Goal: Information Seeking & Learning: Learn about a topic

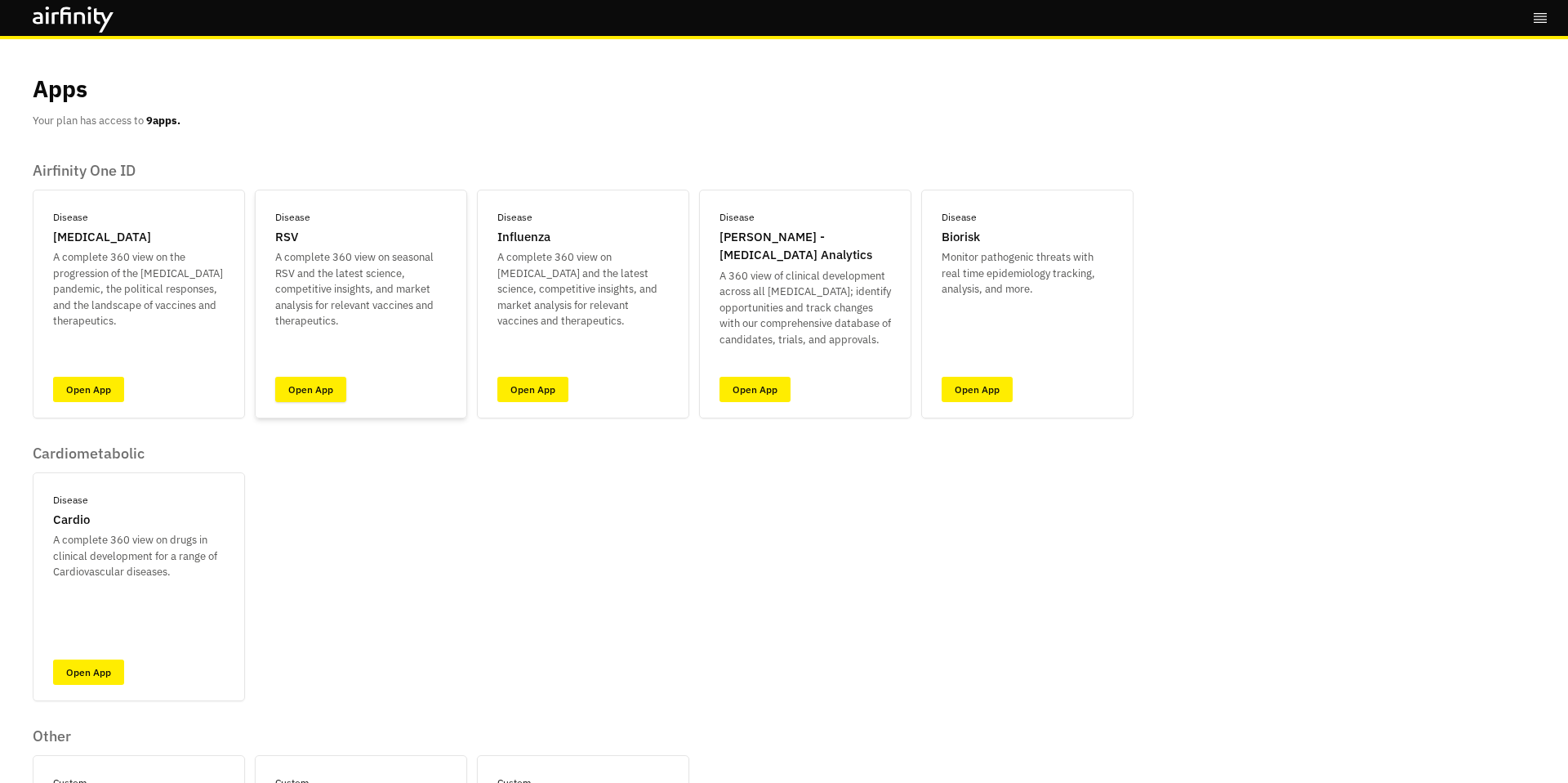
click at [328, 383] on link "Open App" at bounding box center [311, 389] width 71 height 26
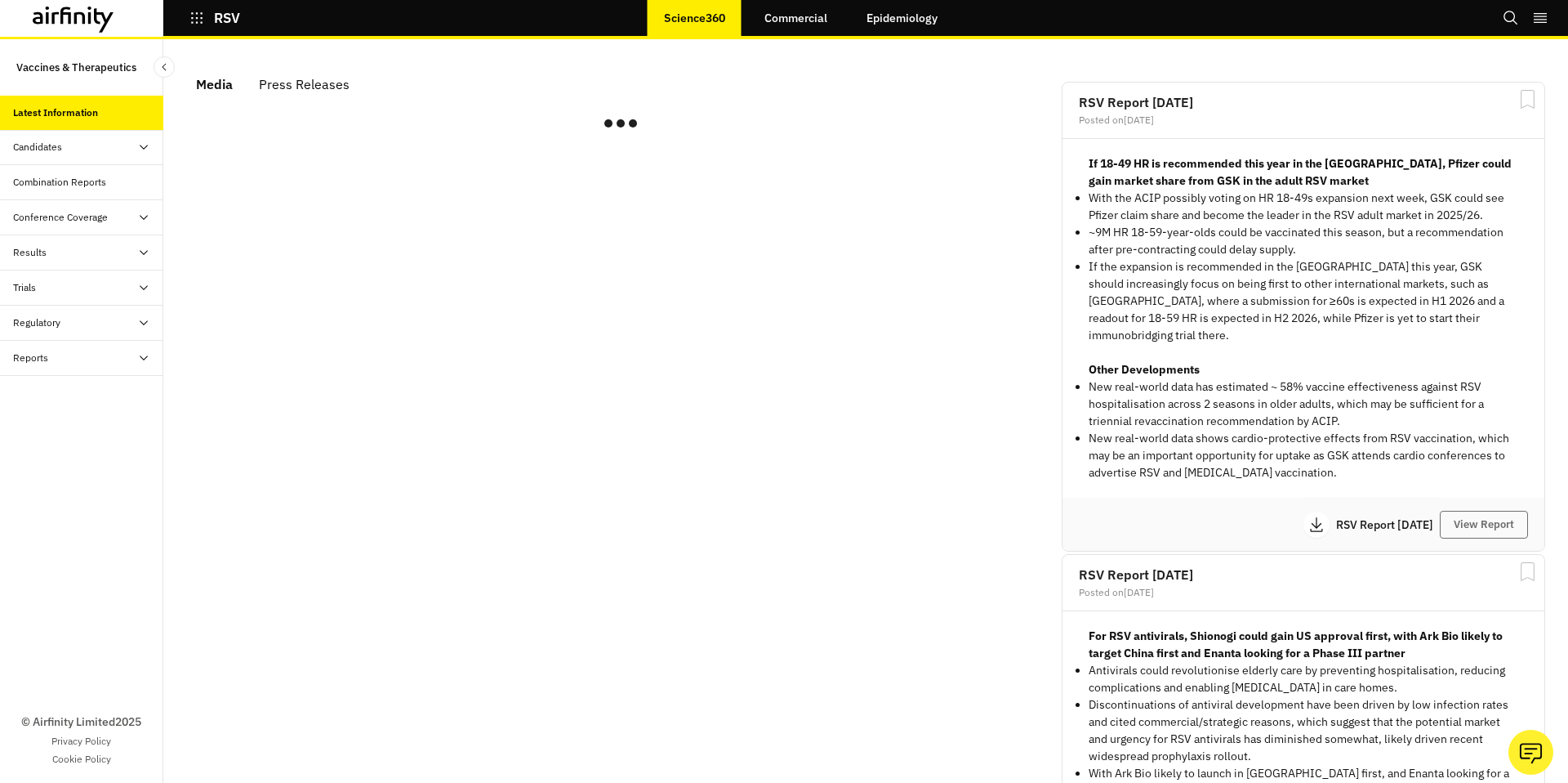
scroll to position [980, 490]
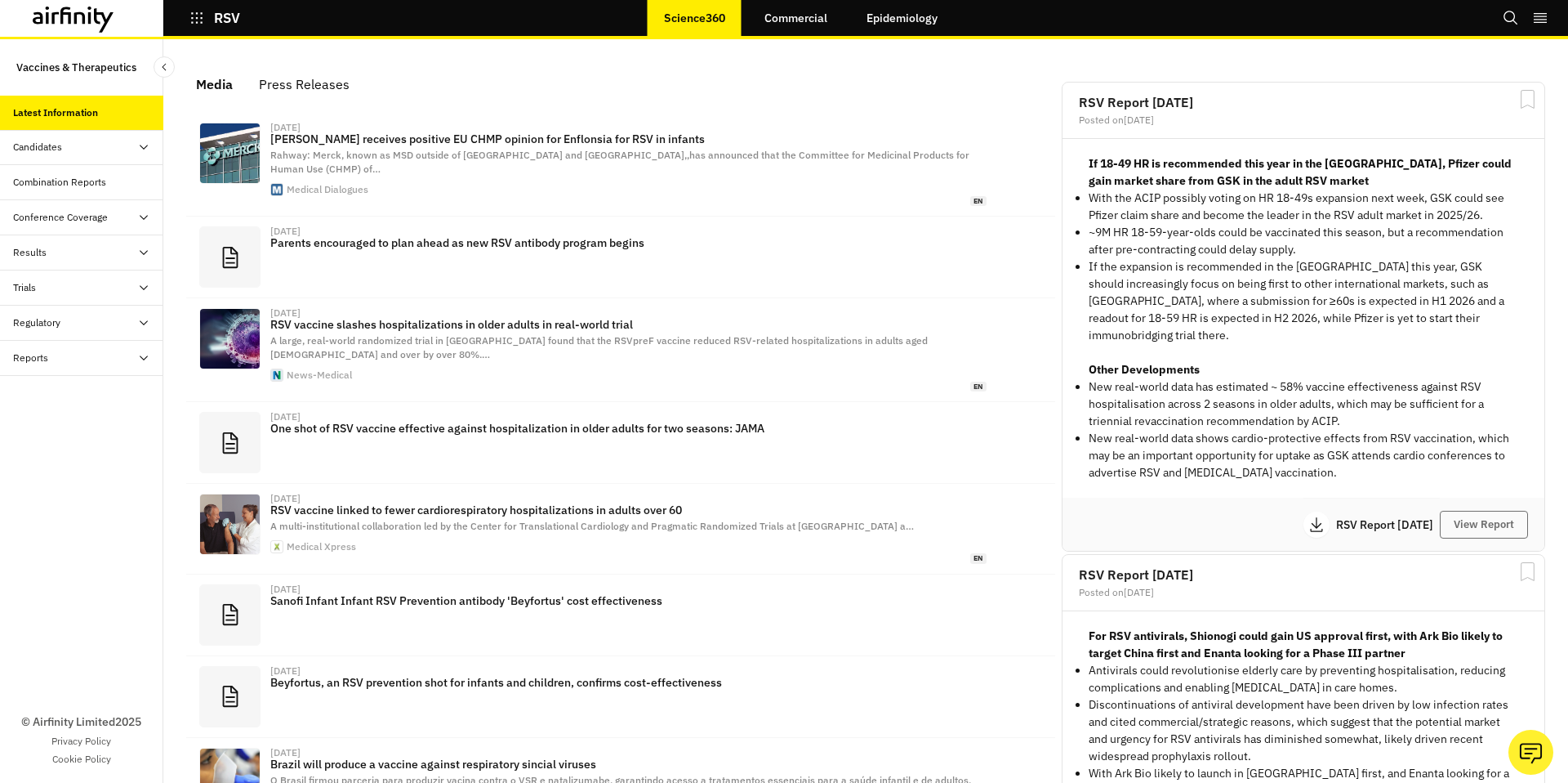
drag, startPoint x: 77, startPoint y: 145, endPoint x: 75, endPoint y: 169, distance: 24.1
click at [77, 146] on div "Candidates" at bounding box center [88, 147] width 150 height 15
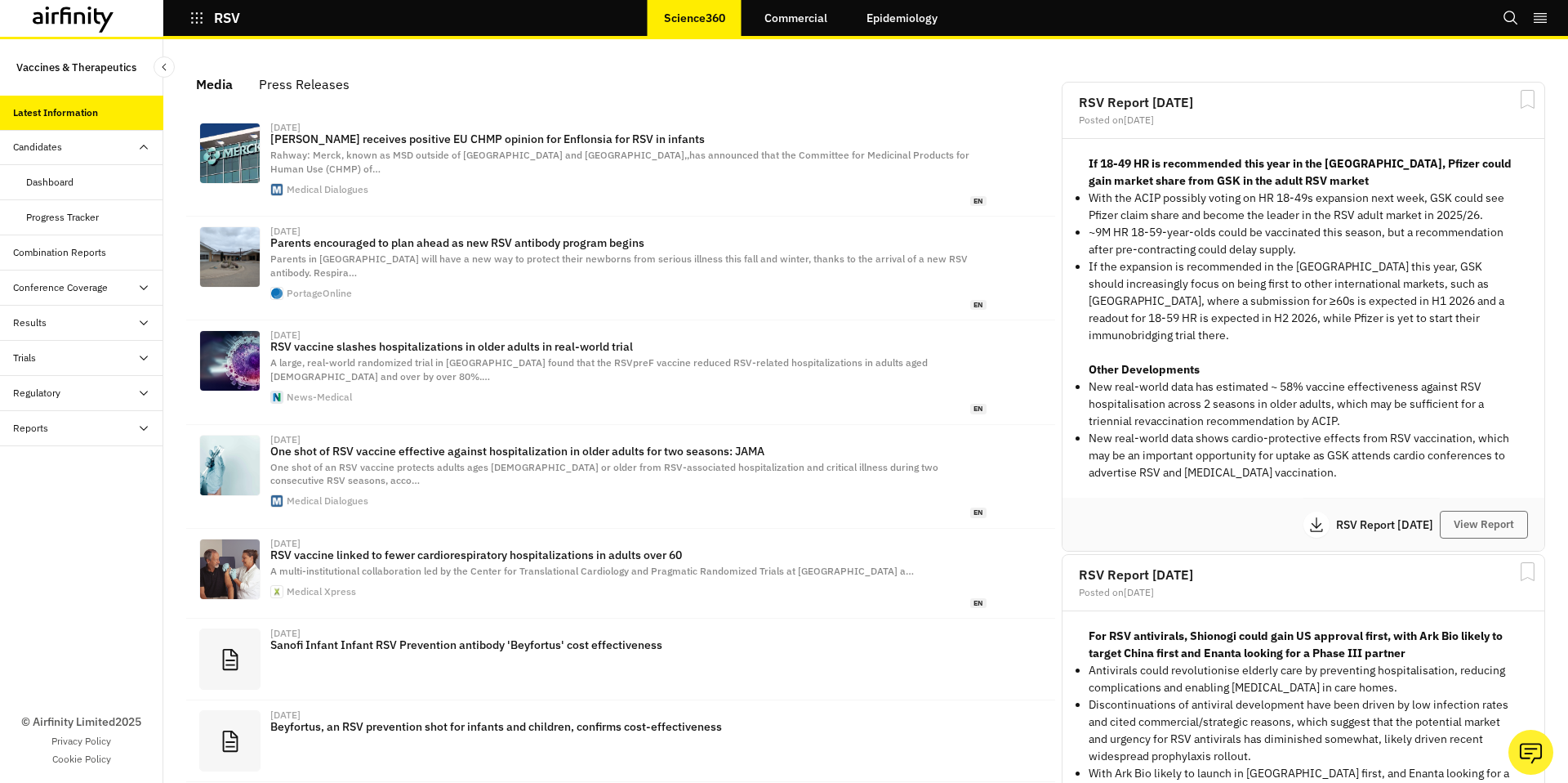
click at [66, 254] on div "Combination Reports" at bounding box center [60, 252] width 93 height 15
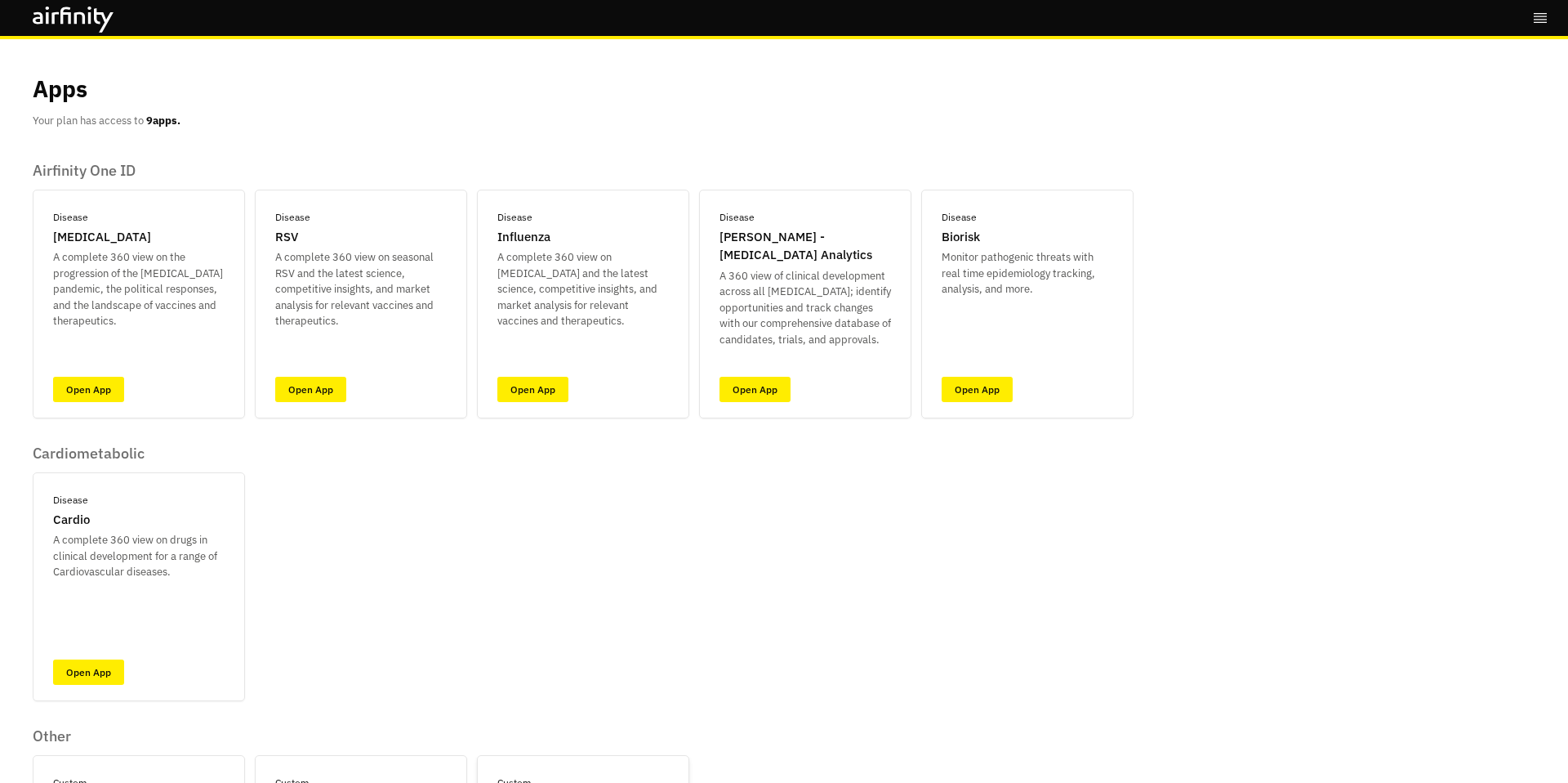
scroll to position [260, 0]
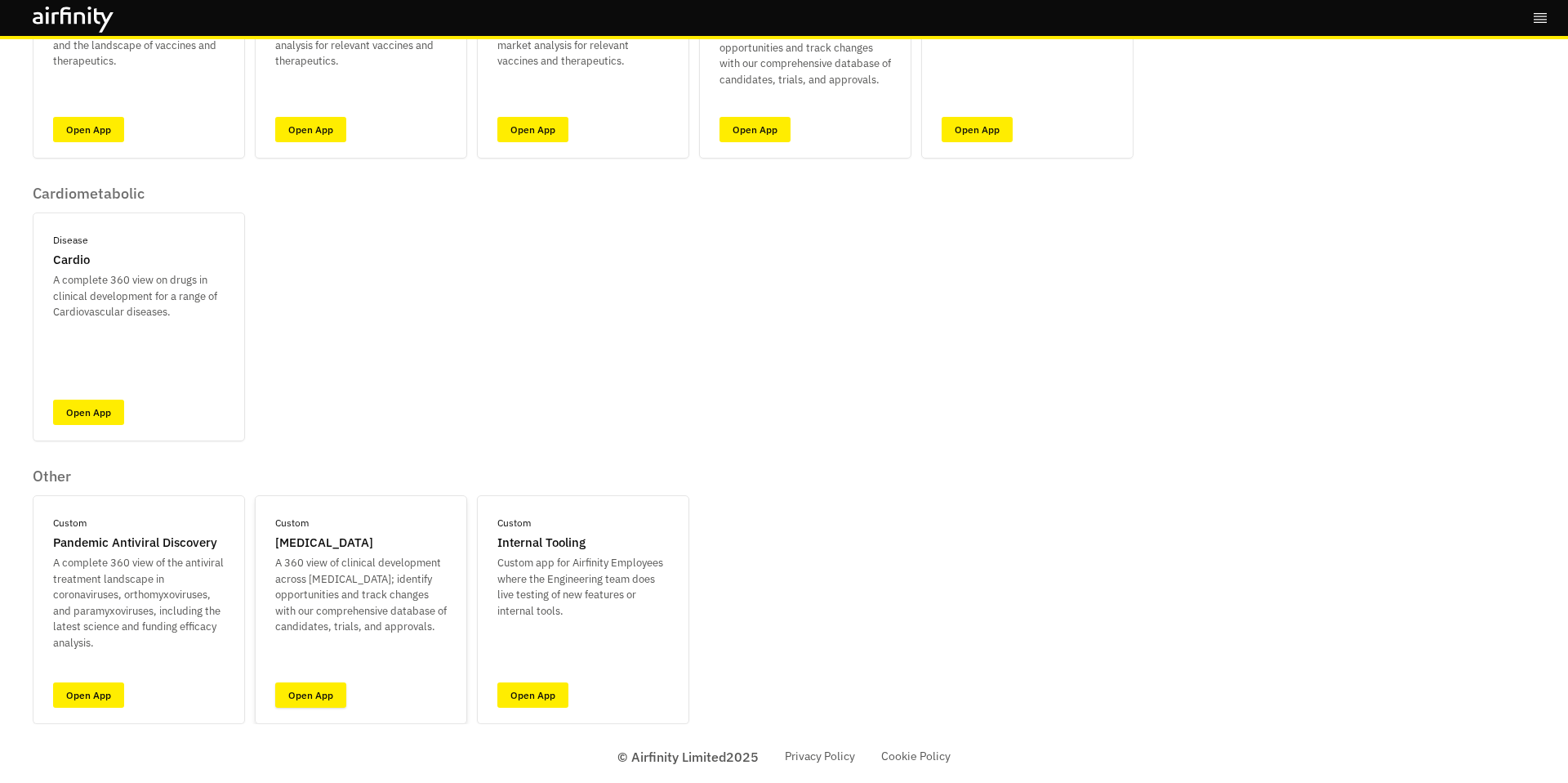
click at [337, 698] on link "Open App" at bounding box center [311, 694] width 71 height 26
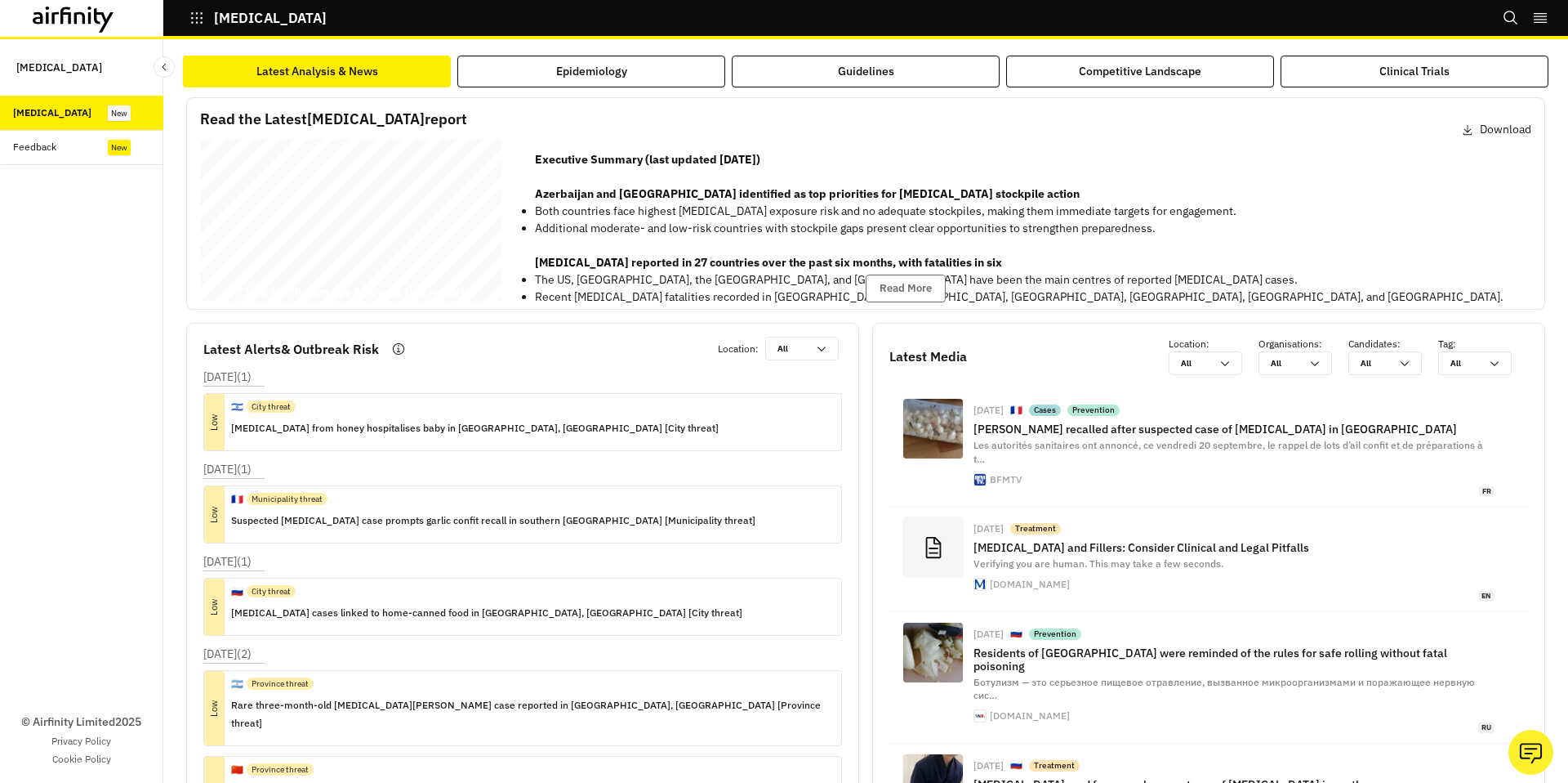
click at [390, 234] on div "[MEDICAL_DATA] Bi - annual Report [DATE] © 2025 Airfinity – Private & Co nfiden…" at bounding box center [351, 222] width 302 height 170
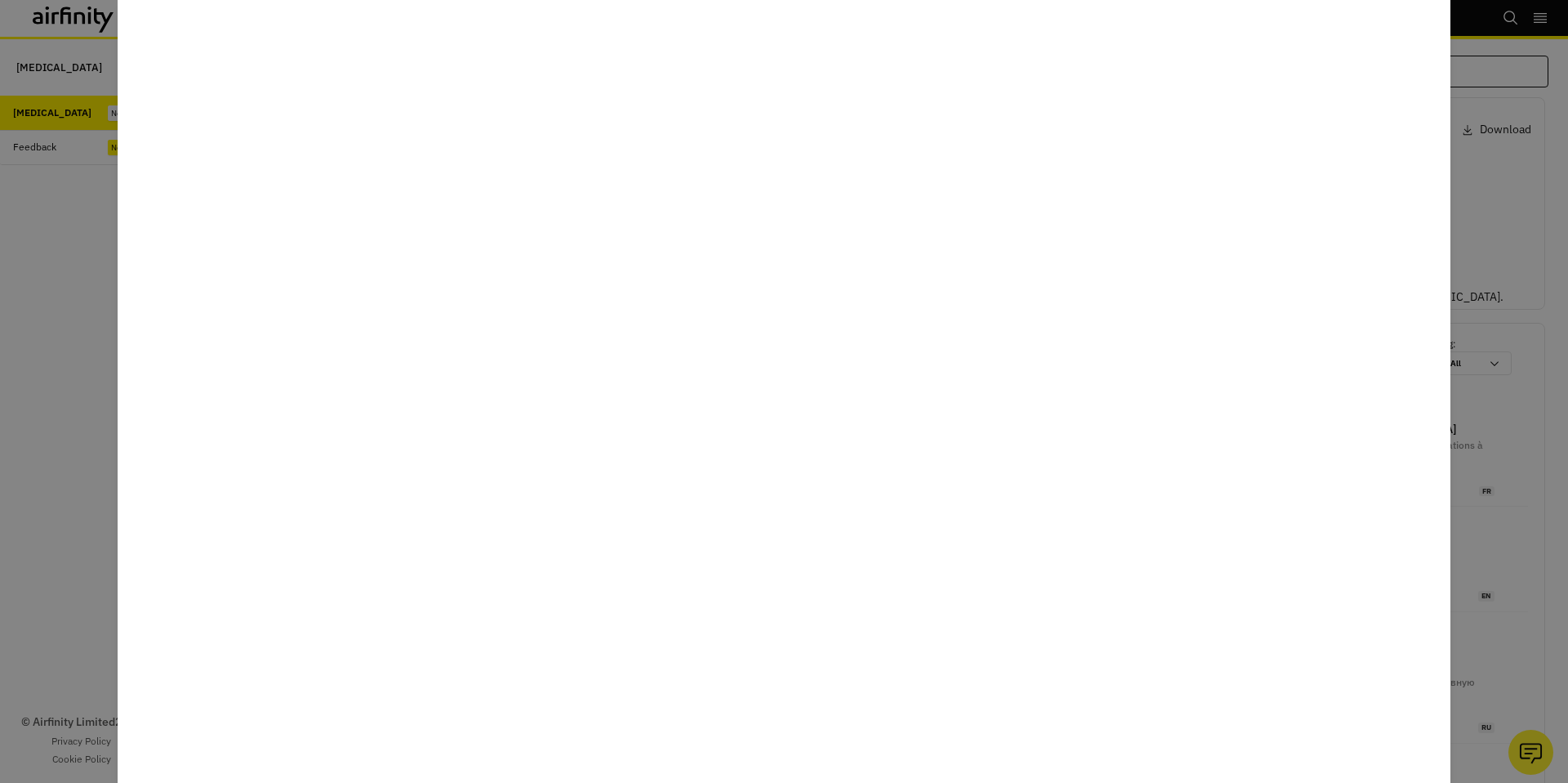
click at [98, 162] on div at bounding box center [784, 392] width 1568 height 783
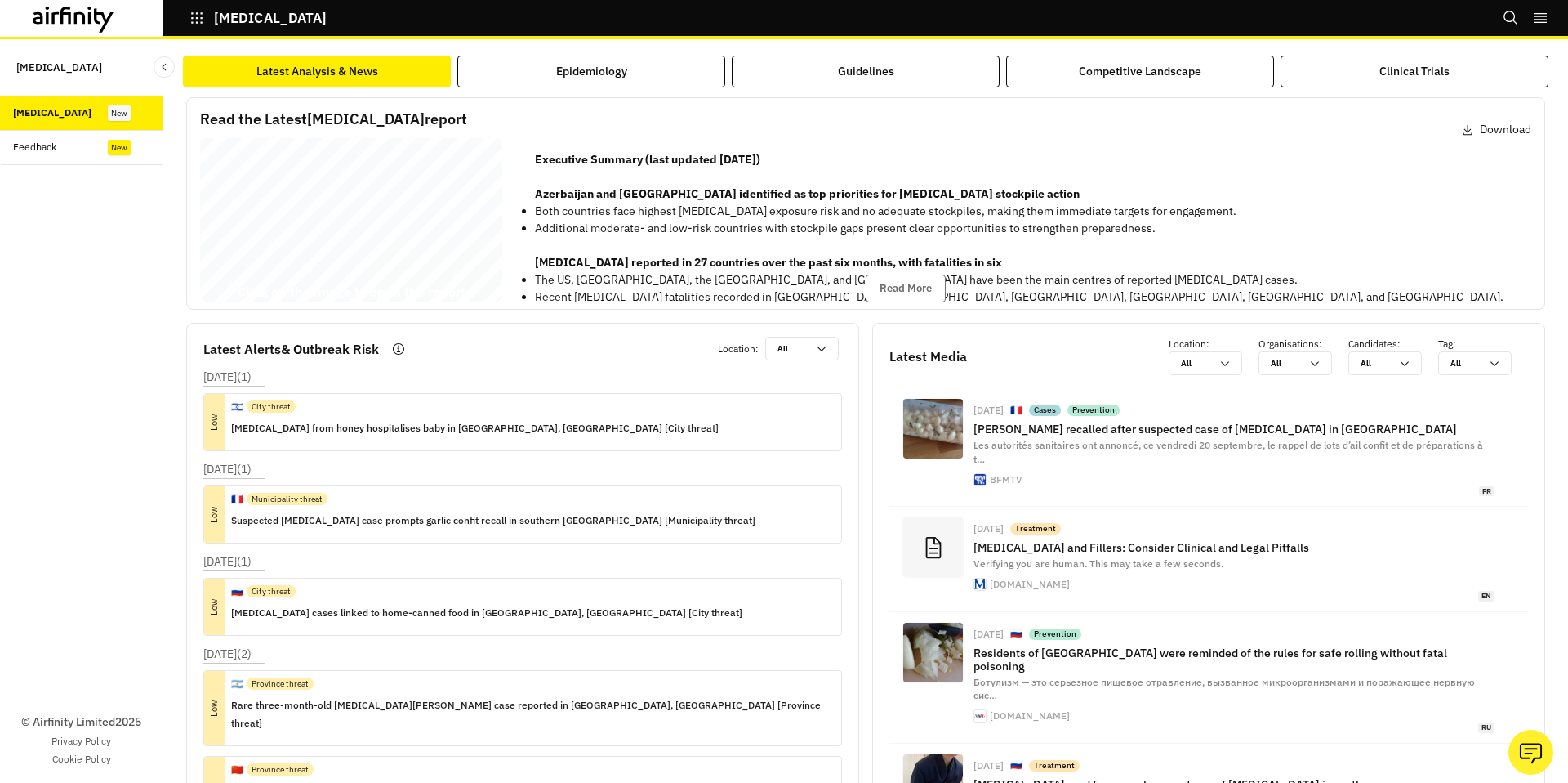
scroll to position [48, 0]
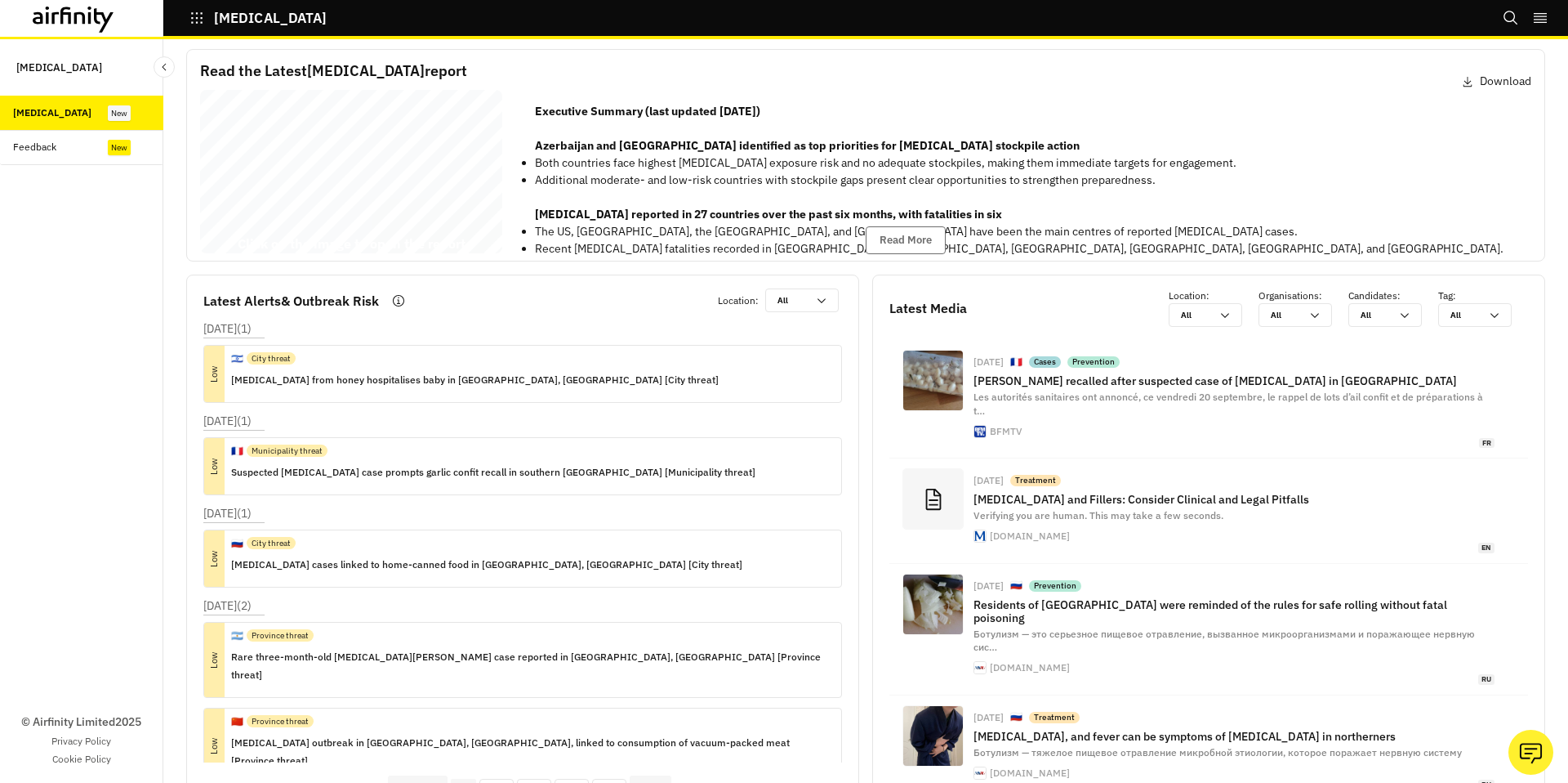
click at [82, 455] on div "© Airfinity Limited 2025 Privacy Policy Cookie Policy" at bounding box center [81, 474] width 163 height 618
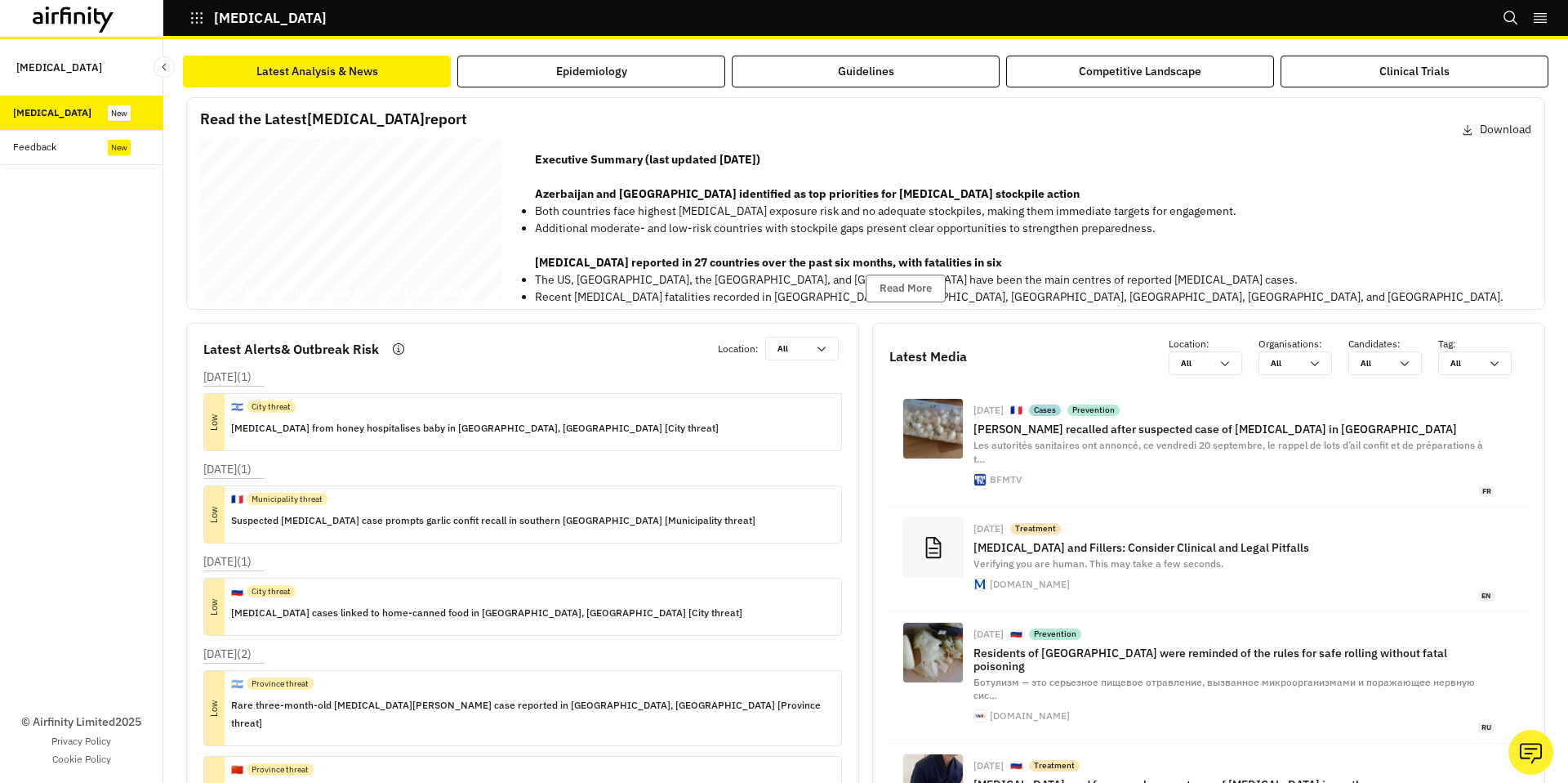
click at [421, 248] on div "[MEDICAL_DATA] Bi - annual Report [DATE] © 2025 Airfinity – Private & Co nfiden…" at bounding box center [351, 222] width 302 height 170
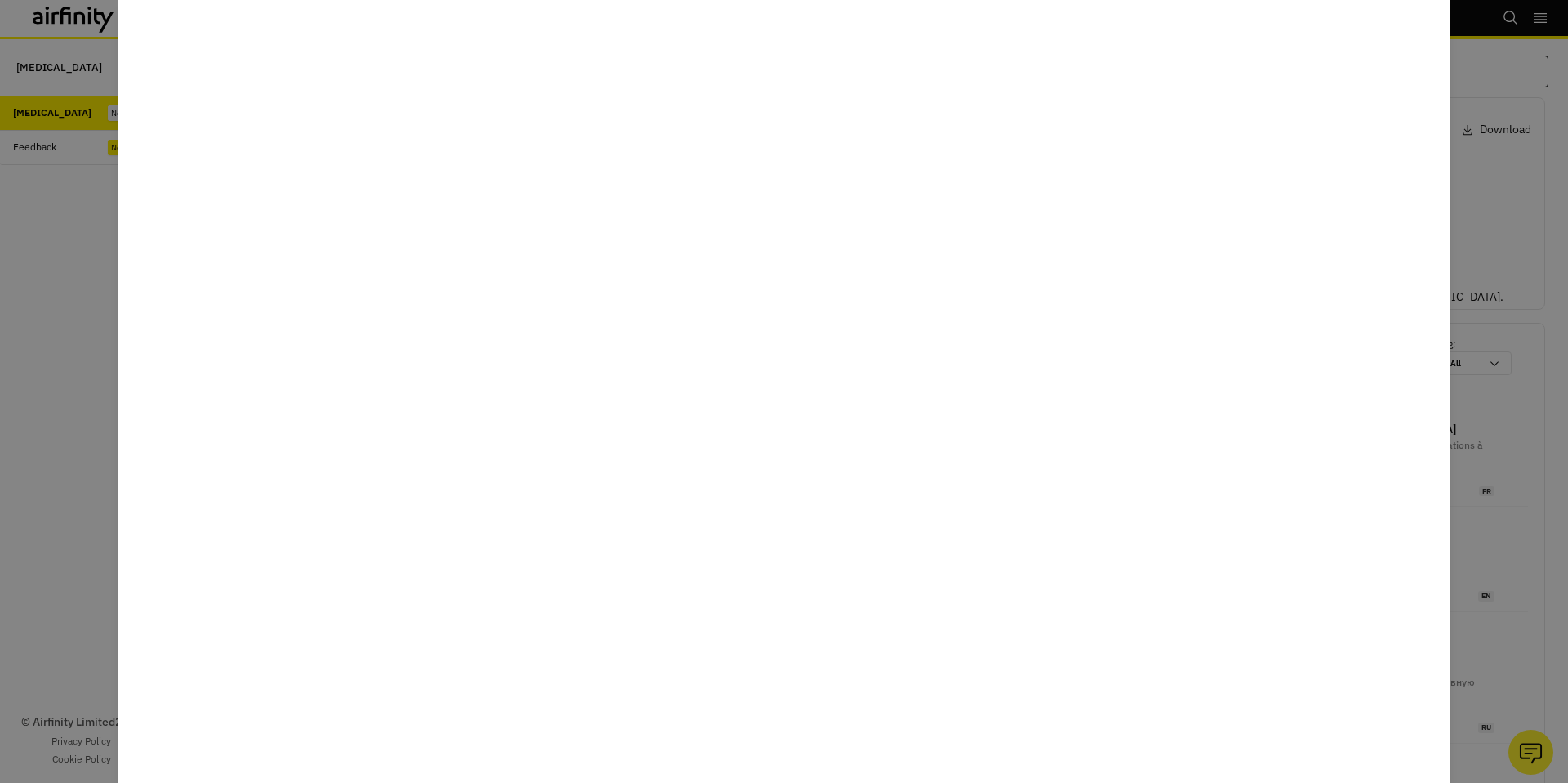
drag, startPoint x: 27, startPoint y: 518, endPoint x: 56, endPoint y: 495, distance: 37.0
click at [27, 518] on div at bounding box center [784, 392] width 1568 height 783
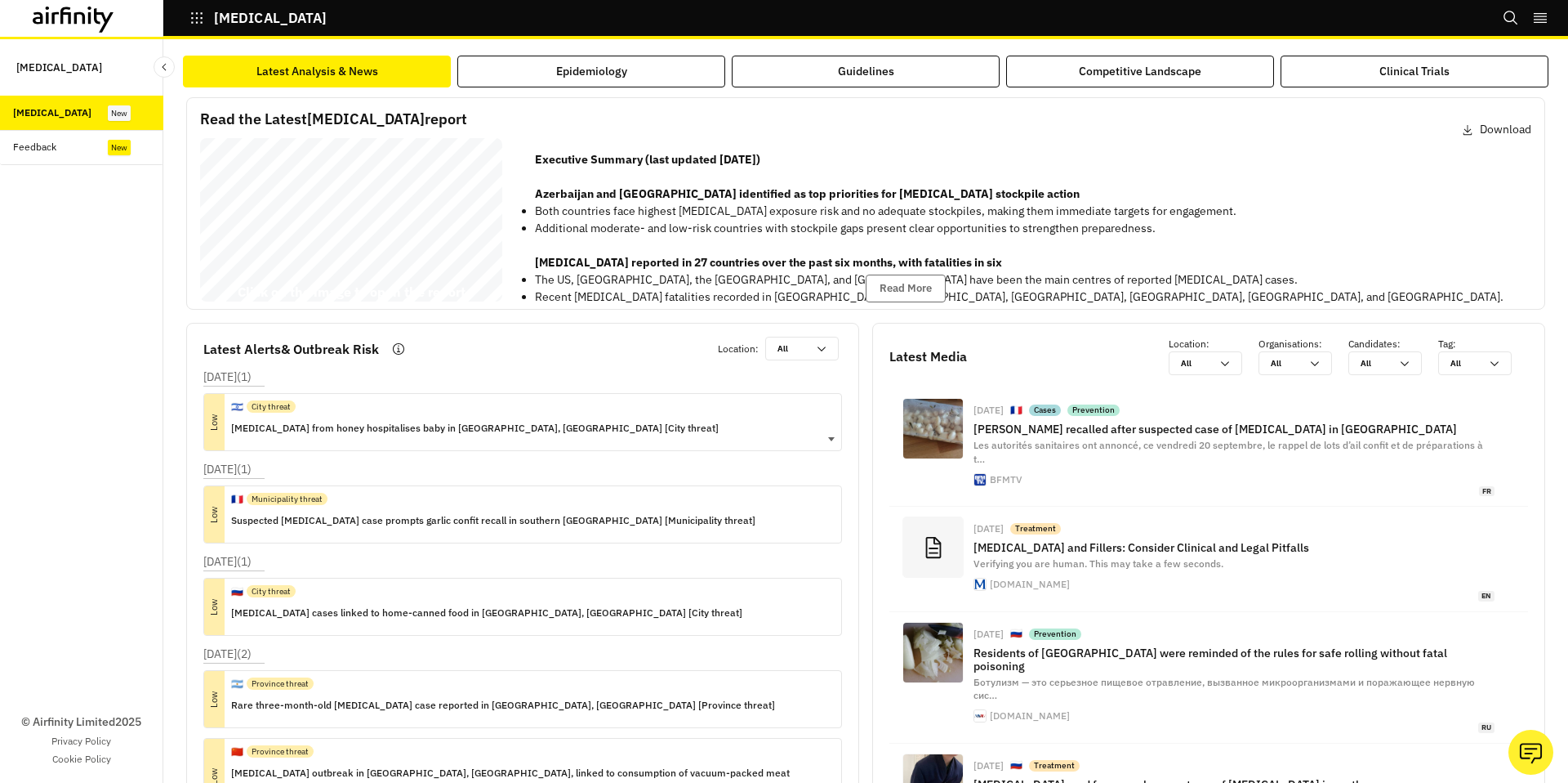
click at [400, 434] on p "[MEDICAL_DATA] from honey hospitalises baby in [GEOGRAPHIC_DATA], [GEOGRAPHIC_D…" at bounding box center [475, 428] width 488 height 18
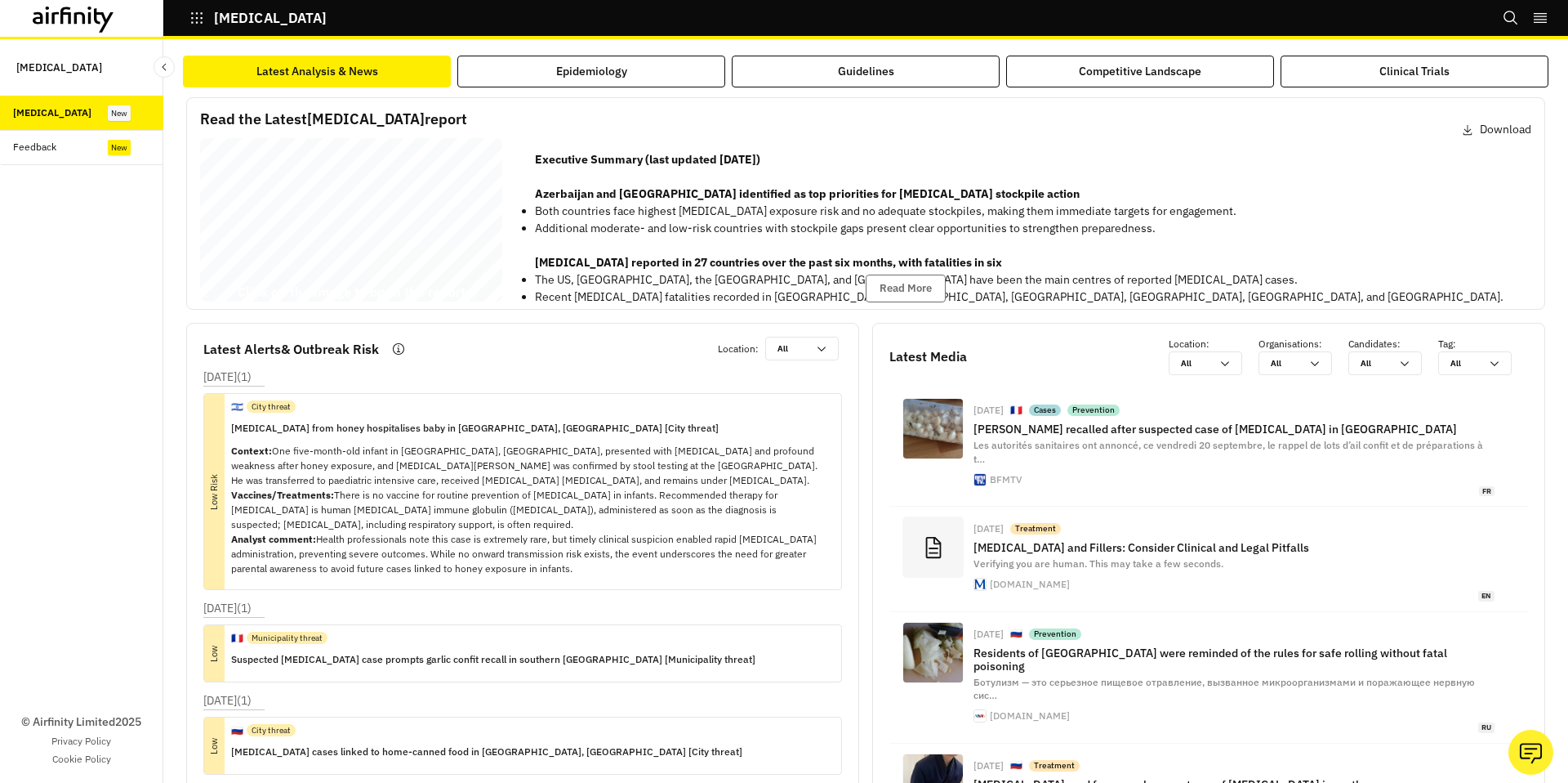
click at [379, 268] on div "[MEDICAL_DATA] Bi - annual Report [DATE] © 2025 Airfinity – Private & Co nfiden…" at bounding box center [351, 222] width 302 height 170
